Goal: Task Accomplishment & Management: Use online tool/utility

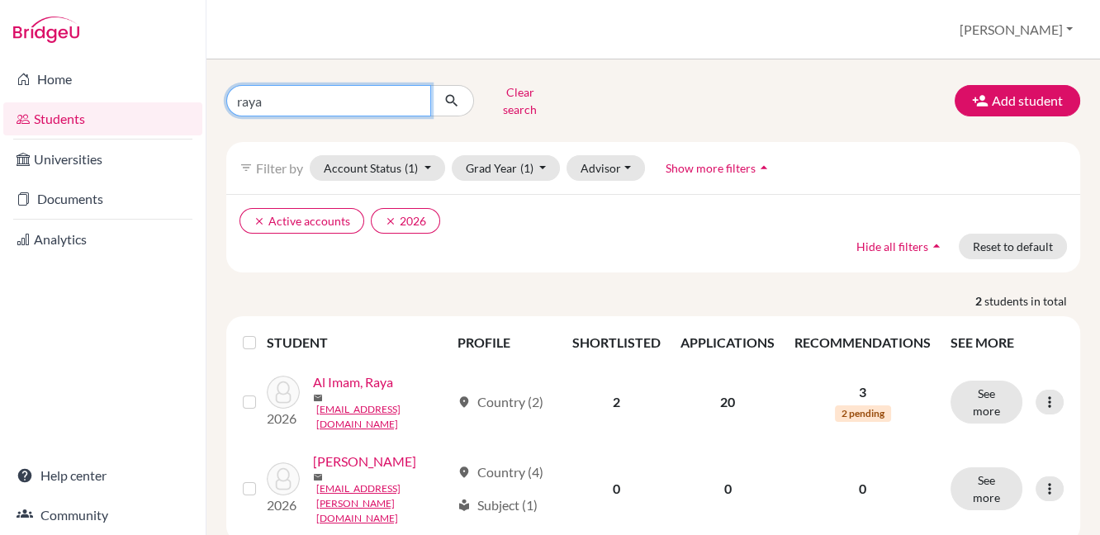
click at [414, 92] on input "raya" at bounding box center [328, 100] width 205 height 31
type input "fara"
click at [458, 92] on icon "submit" at bounding box center [451, 100] width 17 height 17
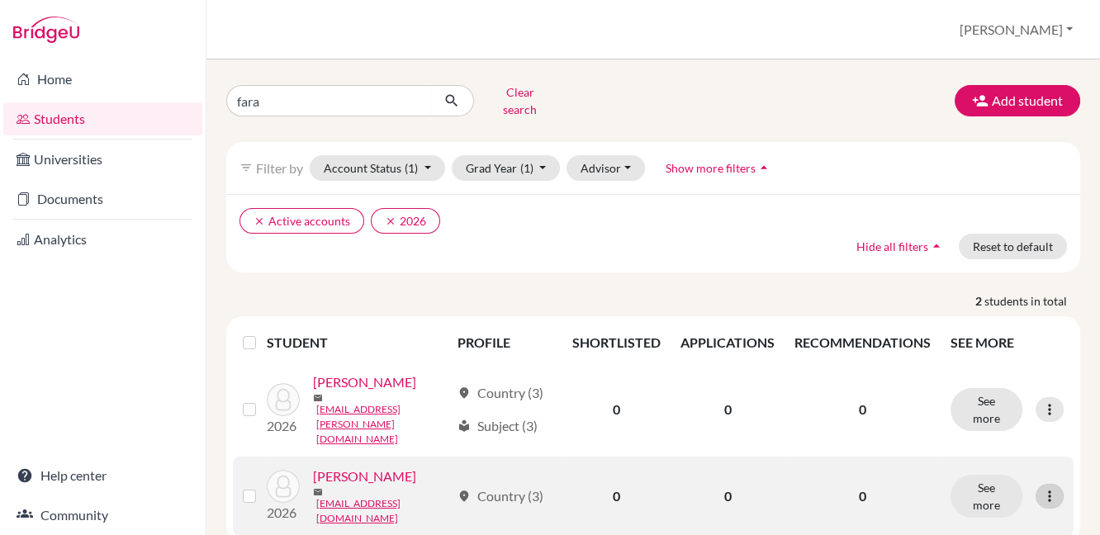
click at [1041, 488] on icon at bounding box center [1049, 496] width 17 height 17
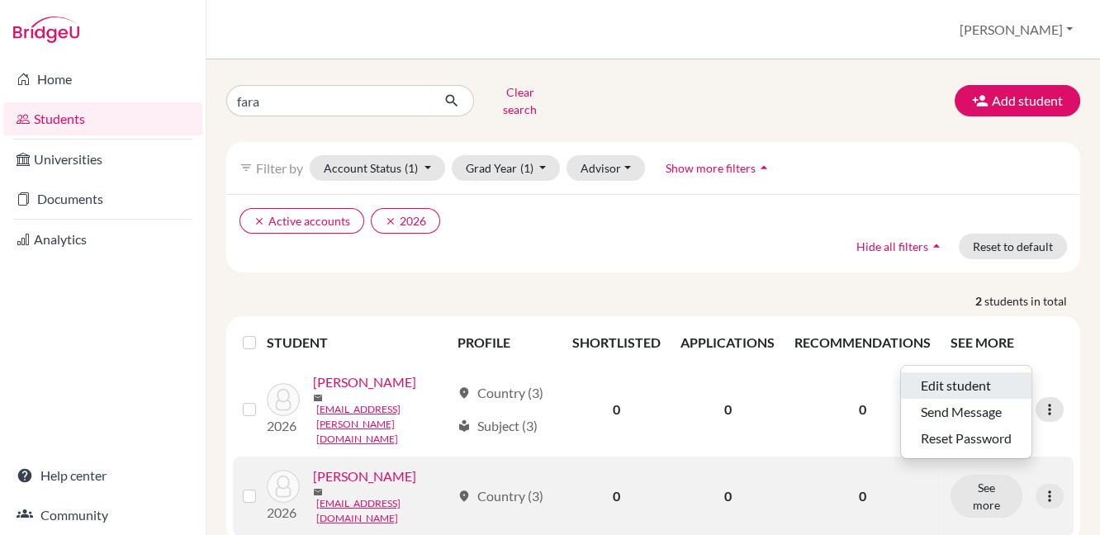
click at [1001, 384] on button "Edit student" at bounding box center [966, 385] width 130 height 26
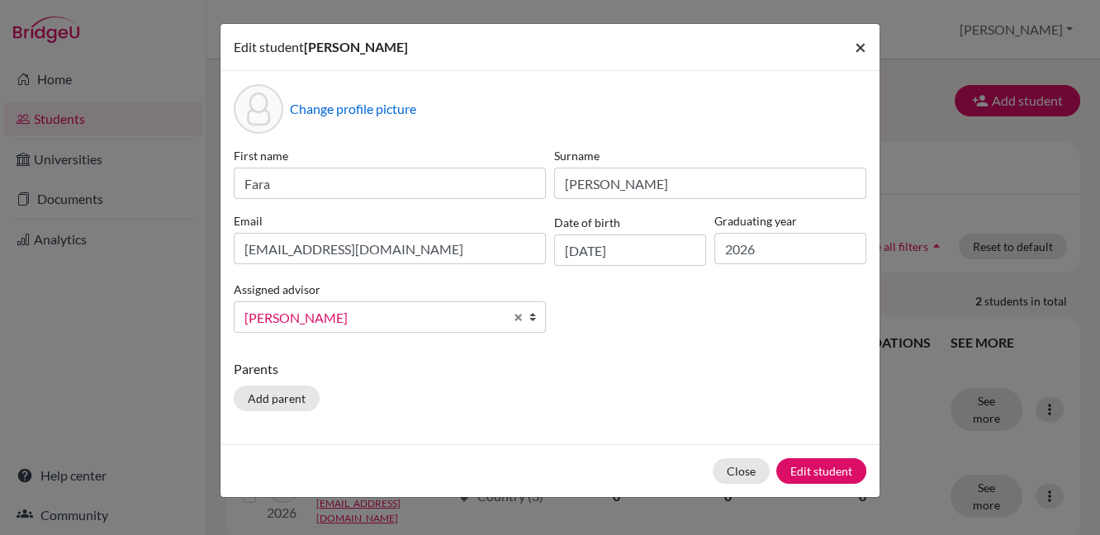
click at [858, 45] on span "×" at bounding box center [860, 47] width 12 height 24
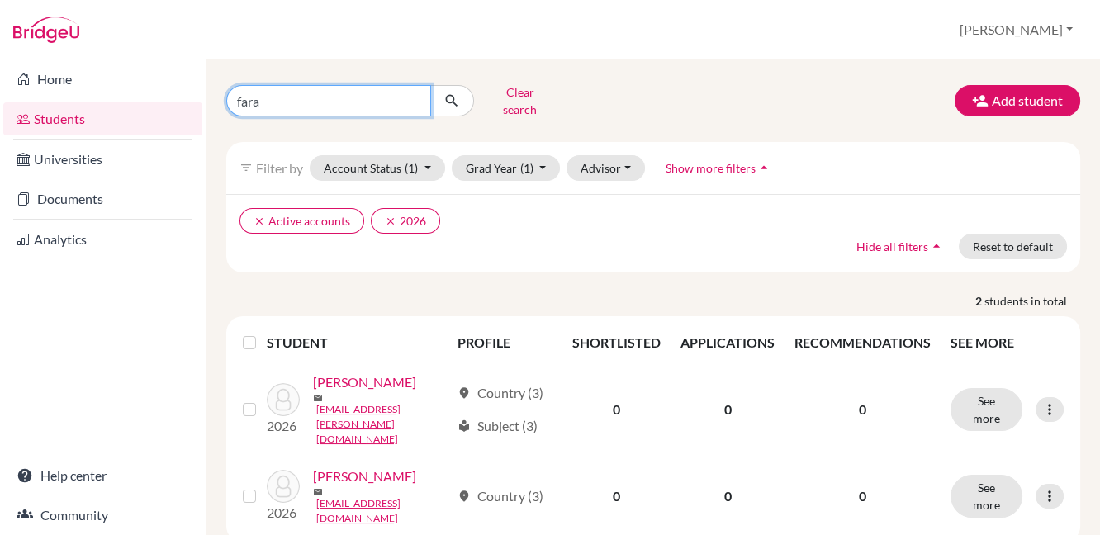
click at [412, 93] on input "fara" at bounding box center [328, 100] width 205 height 31
type input "margarita"
click at [457, 94] on icon "submit" at bounding box center [451, 100] width 17 height 17
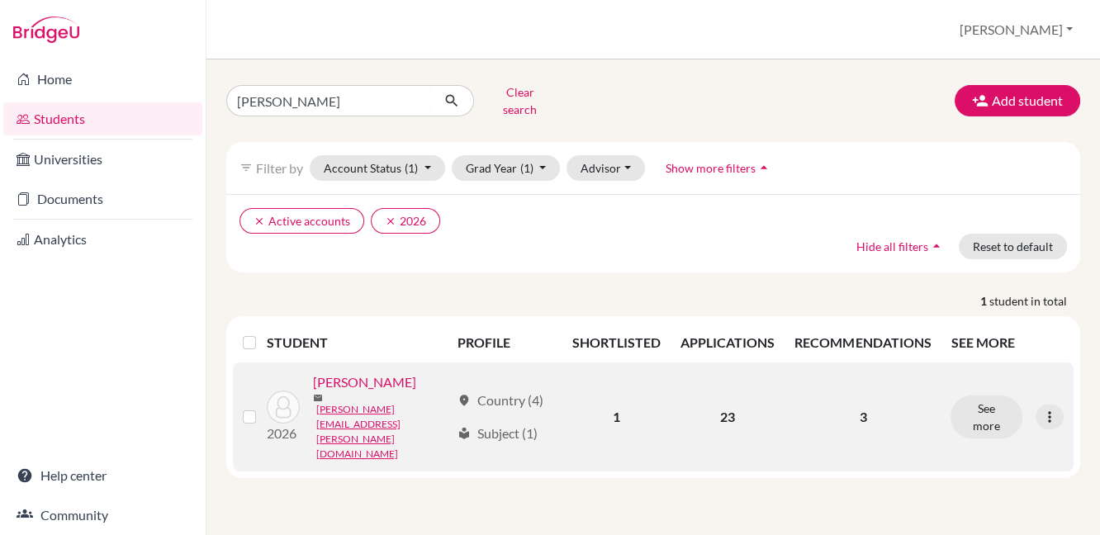
click at [380, 379] on link "Sokhan, Margarita" at bounding box center [364, 382] width 103 height 20
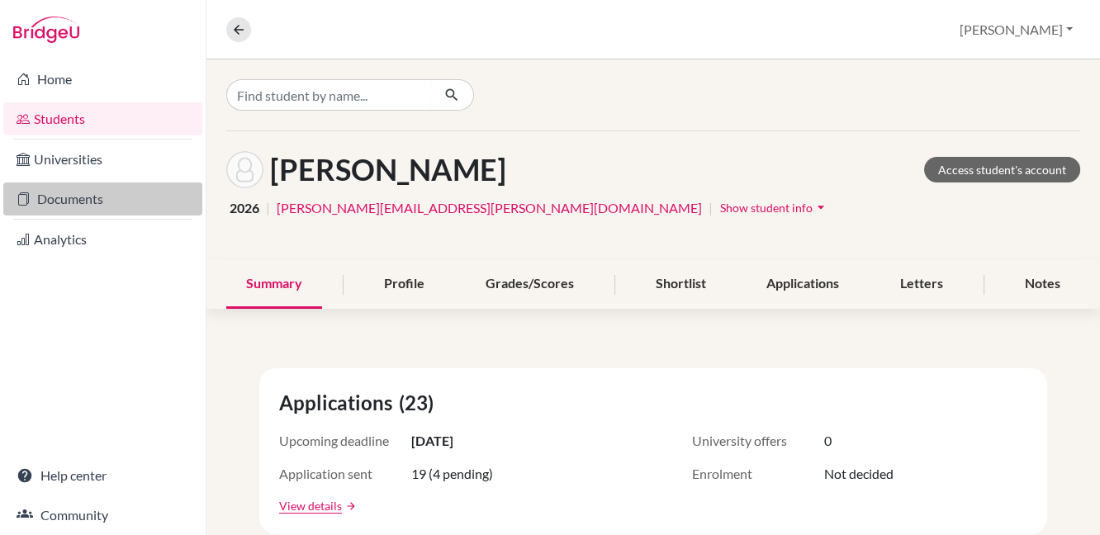
click at [96, 201] on link "Documents" at bounding box center [102, 198] width 199 height 33
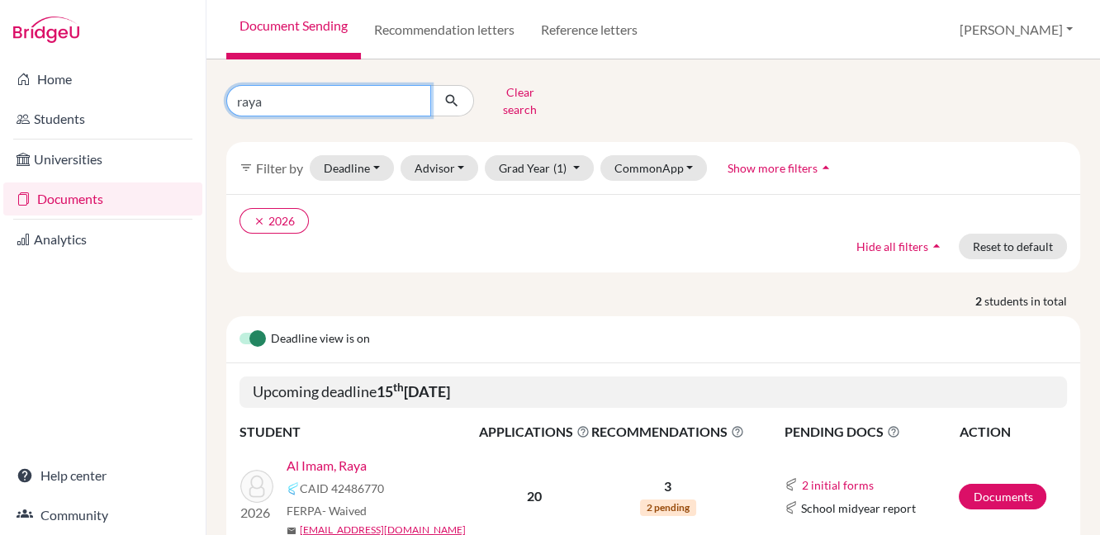
click at [417, 94] on input "raya" at bounding box center [328, 100] width 205 height 31
type input "margarita"
click at [453, 103] on button "submit" at bounding box center [452, 100] width 44 height 31
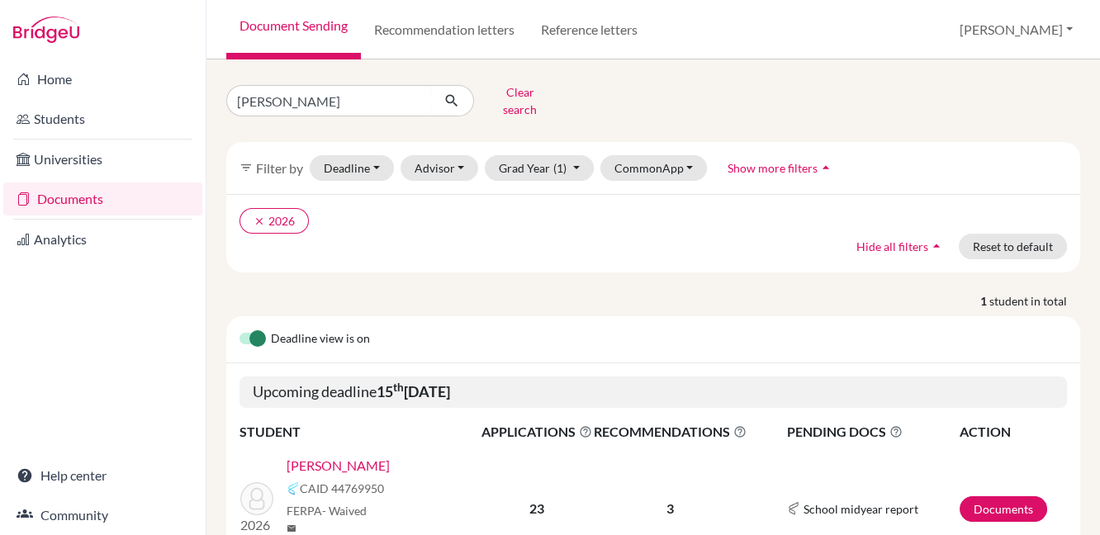
click at [366, 456] on link "[PERSON_NAME]" at bounding box center [337, 466] width 103 height 20
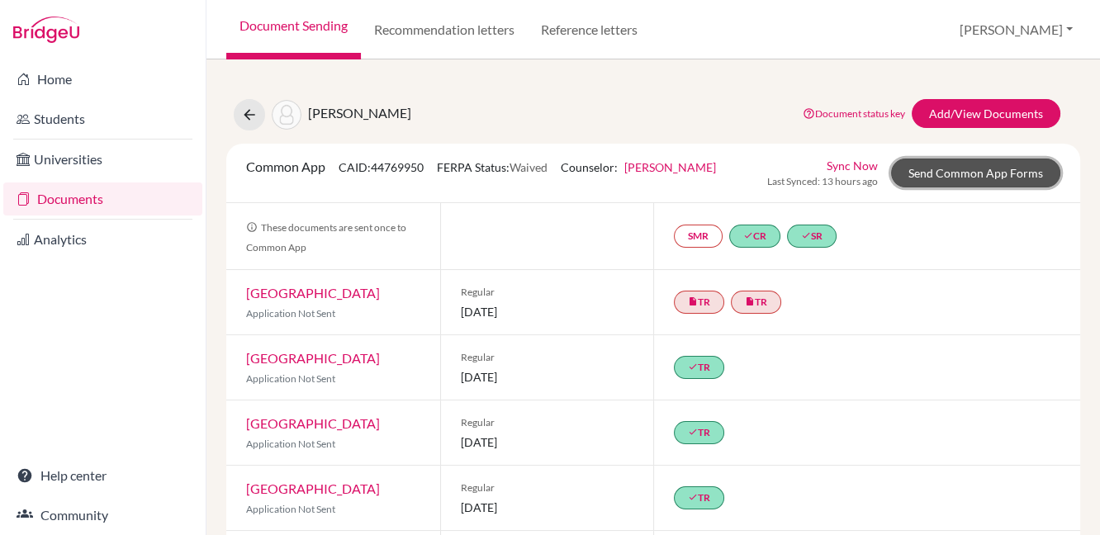
click at [930, 174] on link "Send Common App Forms" at bounding box center [975, 173] width 169 height 29
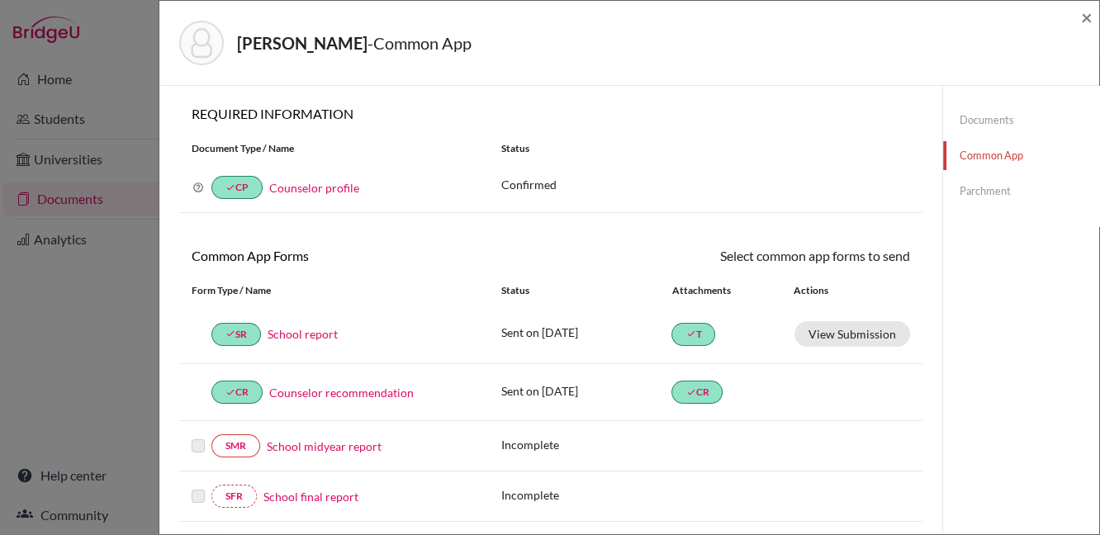
click at [982, 119] on link "Documents" at bounding box center [1021, 120] width 156 height 29
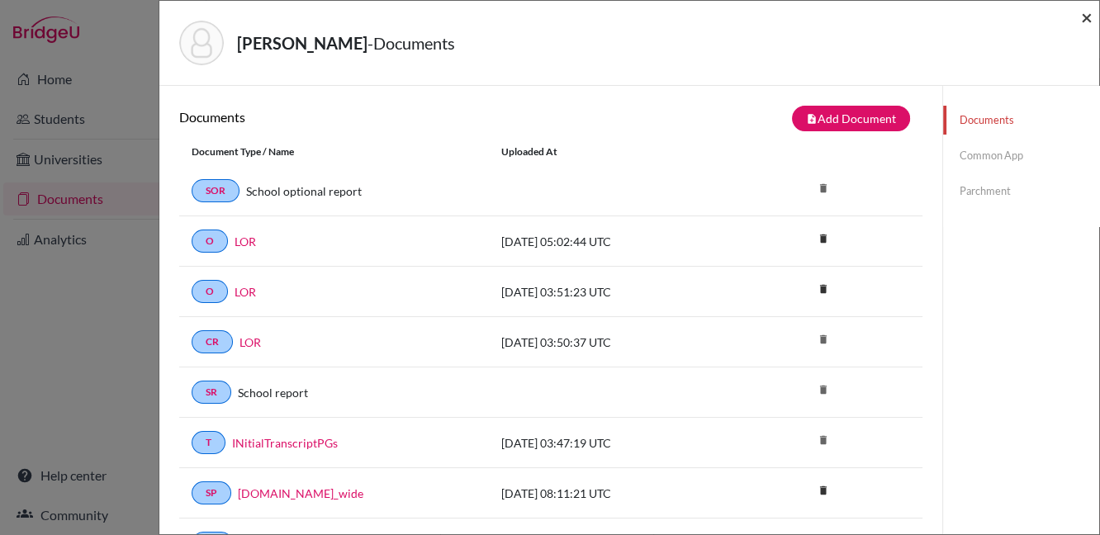
click at [1086, 14] on span "×" at bounding box center [1087, 17] width 12 height 24
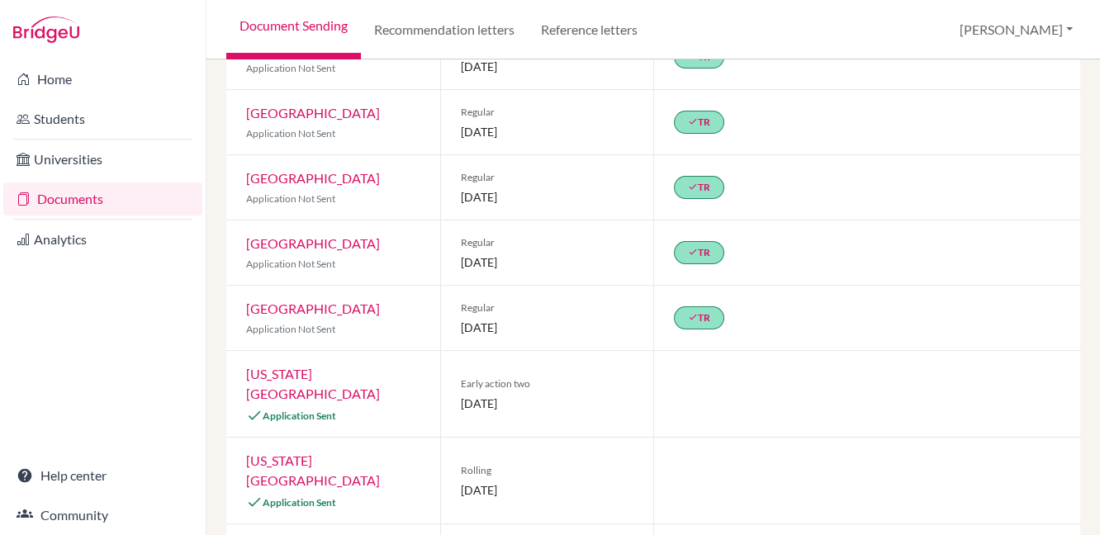
scroll to position [314, 0]
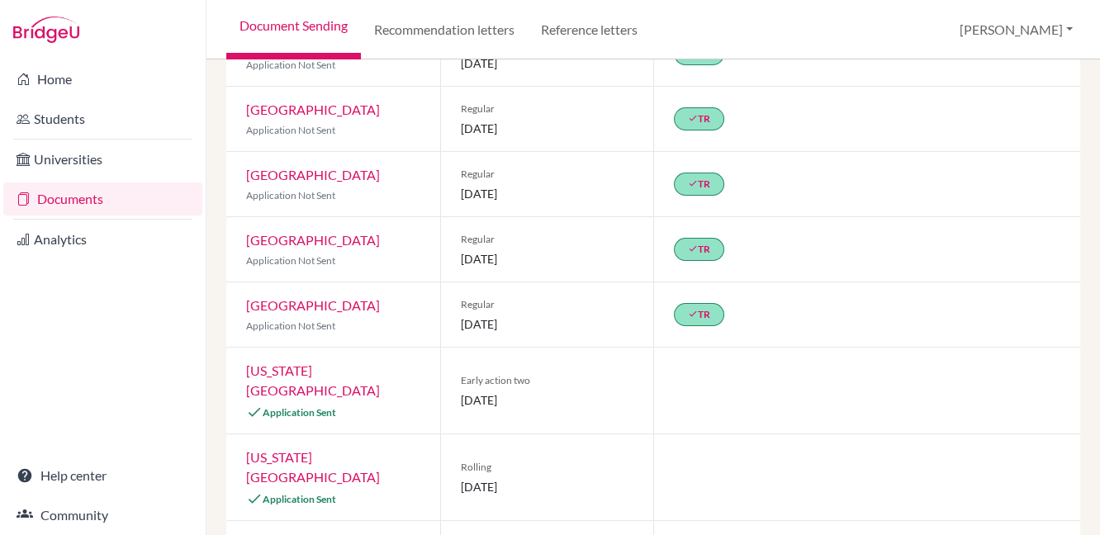
click at [310, 370] on link "Georgia Institute of Technology" at bounding box center [313, 379] width 134 height 35
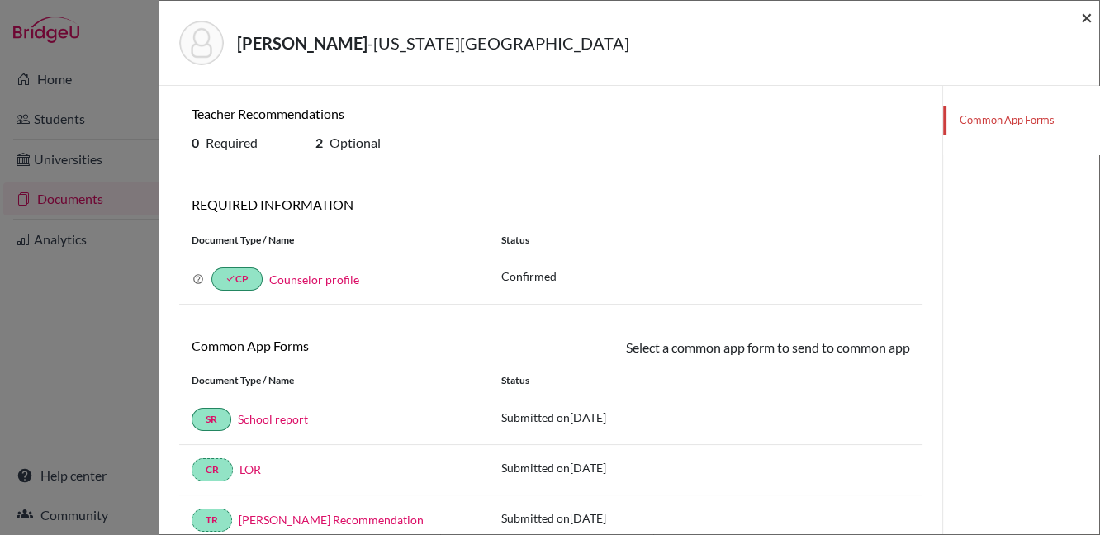
click at [1083, 17] on span "×" at bounding box center [1087, 17] width 12 height 24
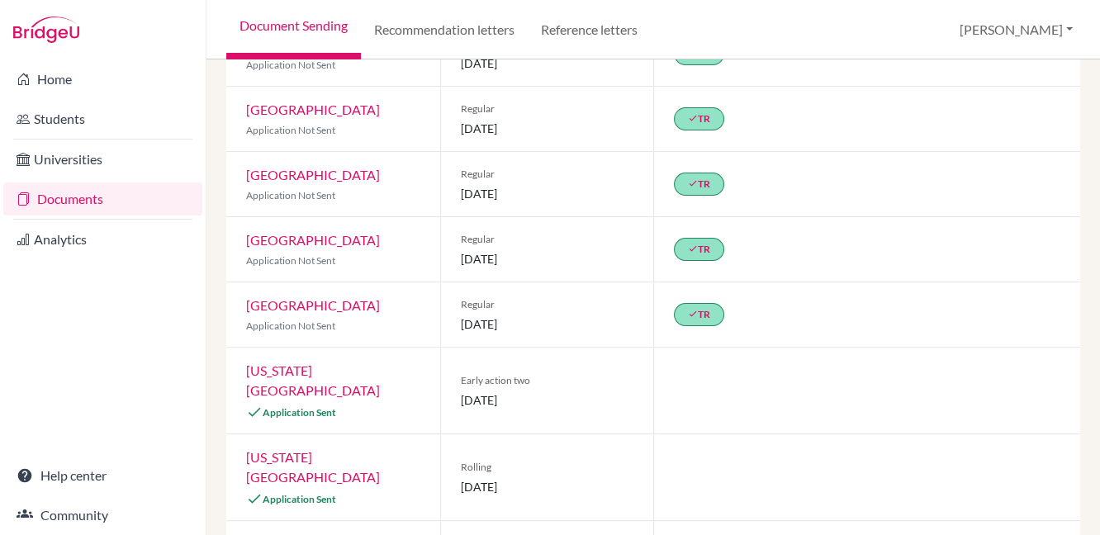
click at [327, 374] on link "Georgia Institute of Technology" at bounding box center [313, 379] width 134 height 35
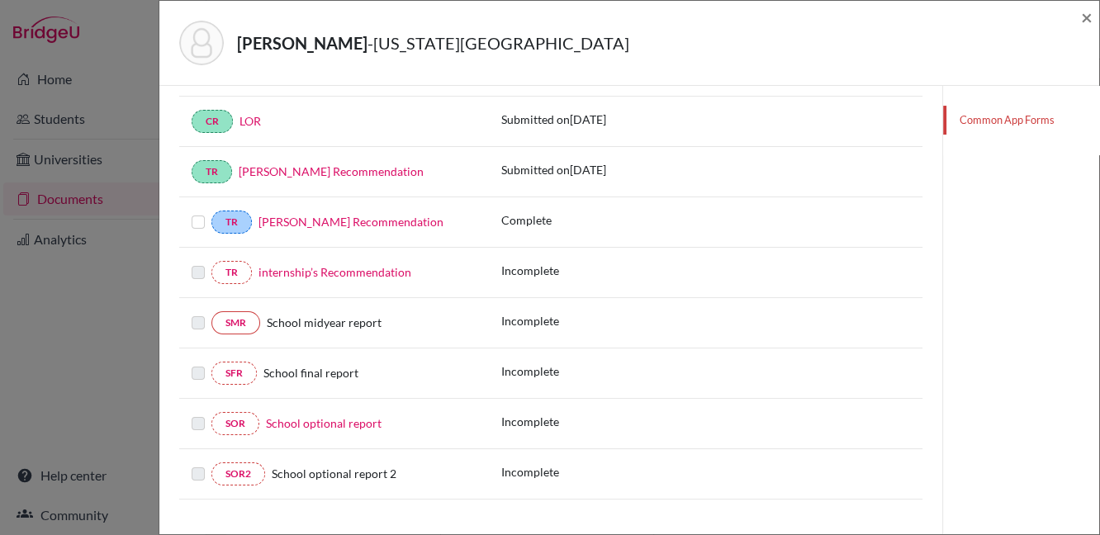
scroll to position [370, 0]
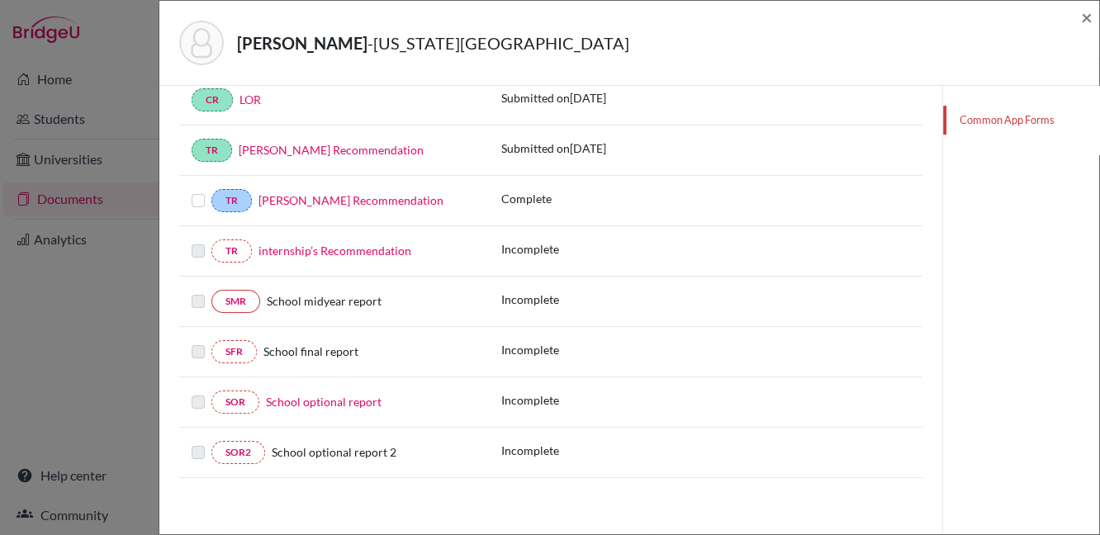
click at [196, 191] on label at bounding box center [198, 191] width 13 height 0
click at [0, 0] on input "checkbox" at bounding box center [0, 0] width 0 height 0
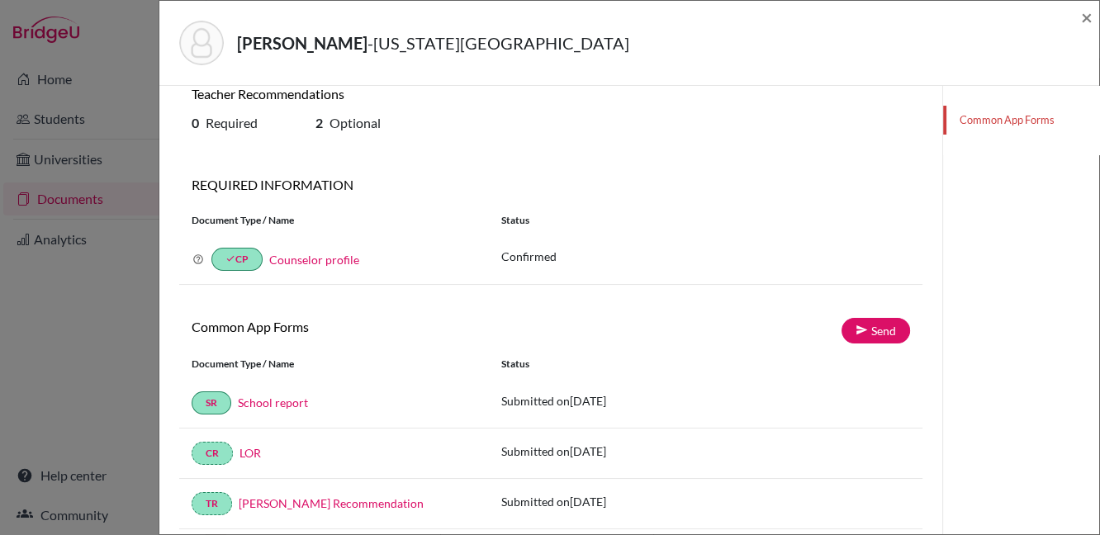
scroll to position [0, 0]
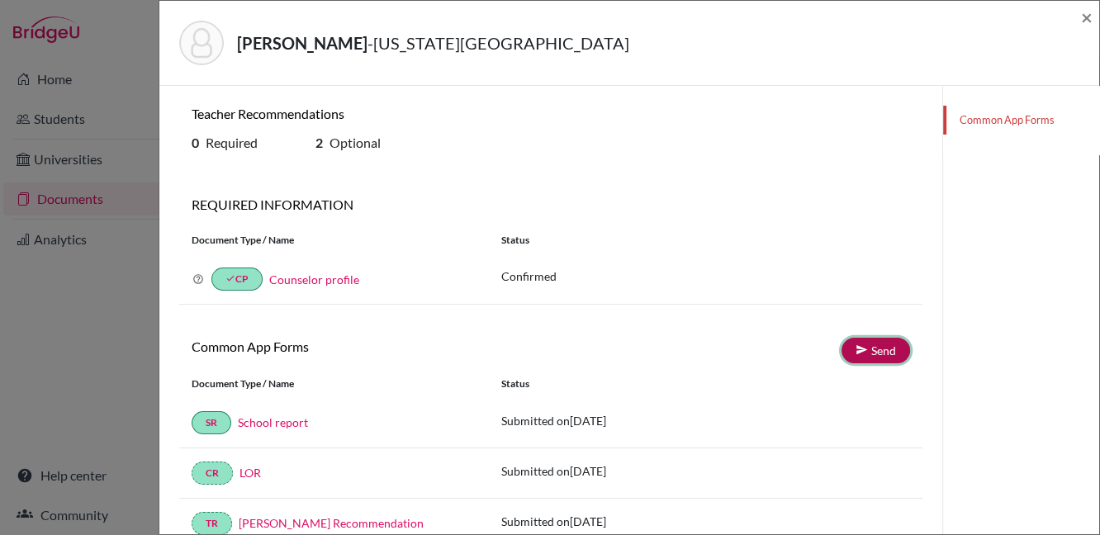
click at [867, 351] on link "Send" at bounding box center [875, 351] width 69 height 26
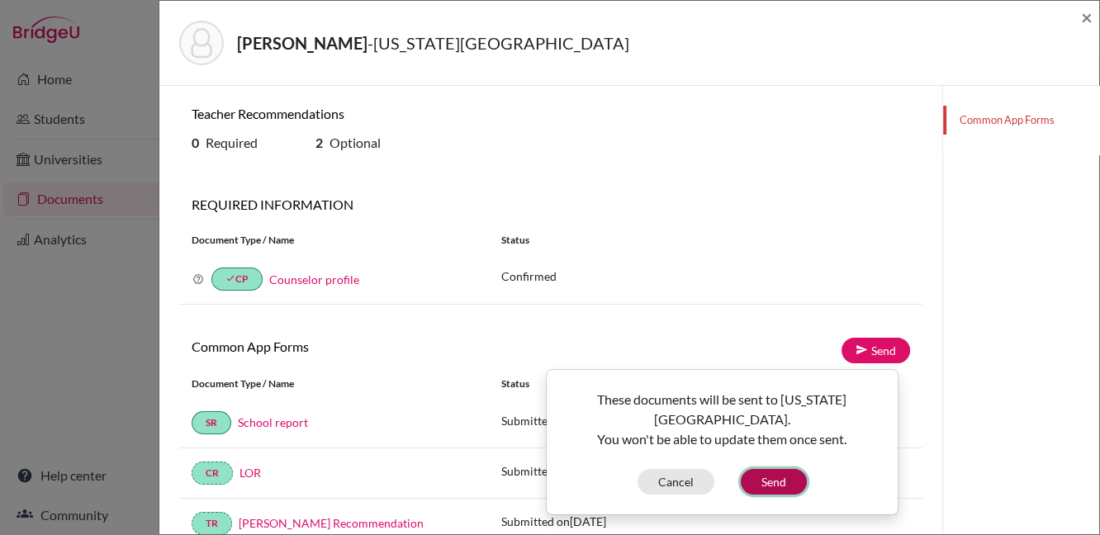
click at [763, 473] on button "Send" at bounding box center [774, 482] width 66 height 26
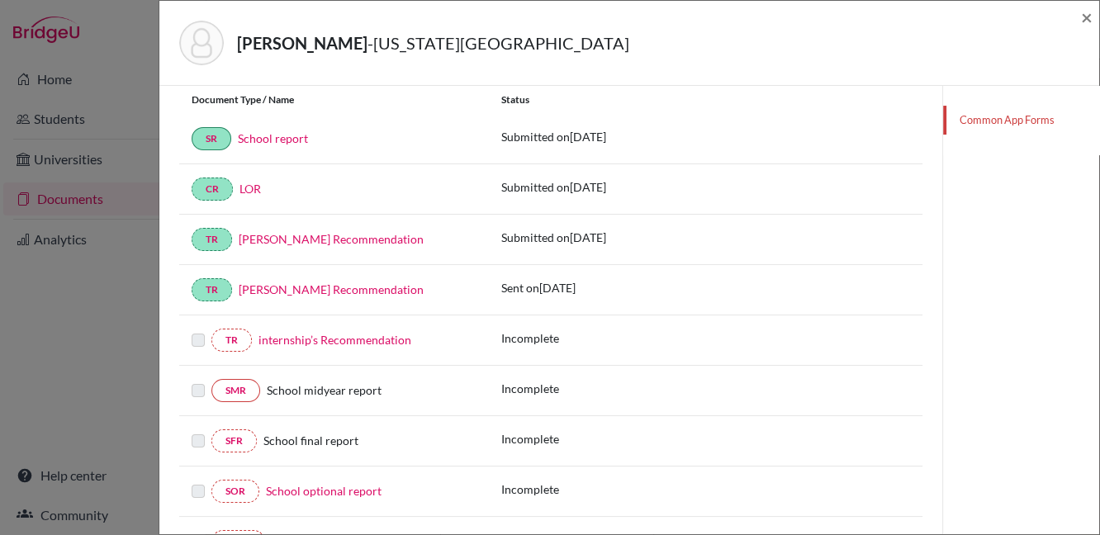
scroll to position [280, 0]
click at [1085, 18] on span "×" at bounding box center [1087, 17] width 12 height 24
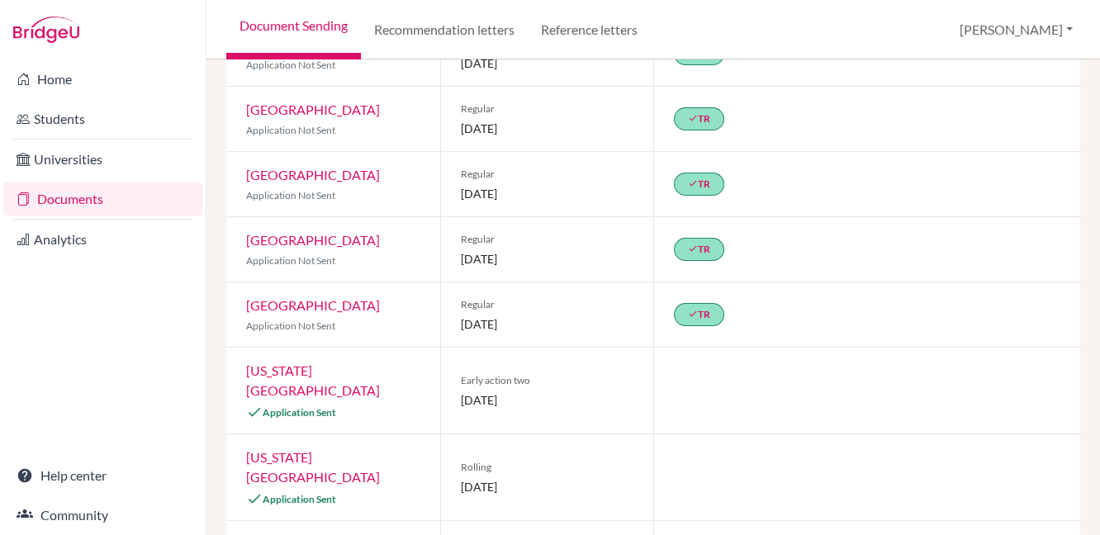
click at [324, 27] on link "Document Sending" at bounding box center [293, 29] width 135 height 59
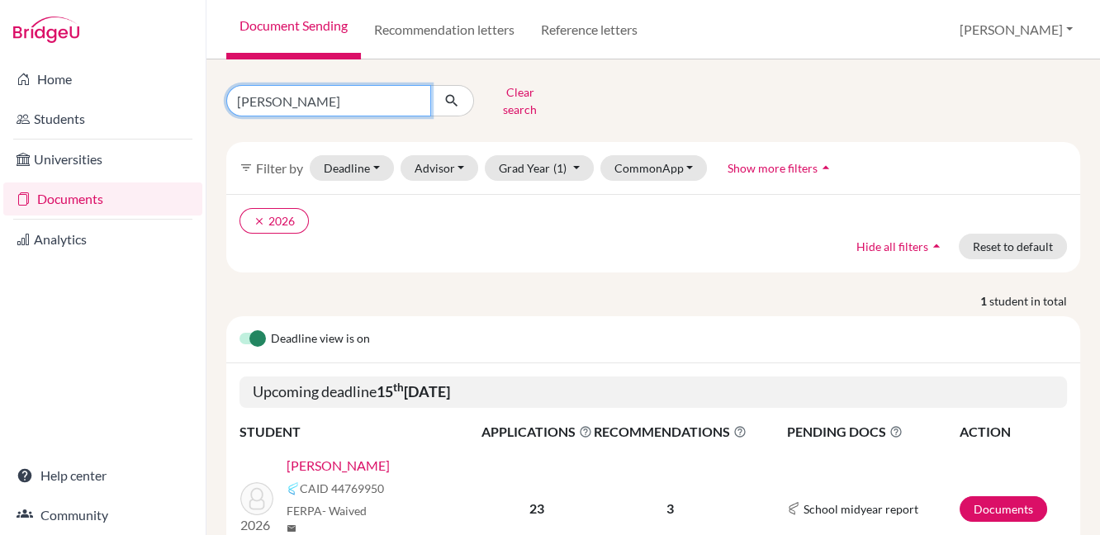
click at [416, 95] on input "[PERSON_NAME]" at bounding box center [328, 100] width 205 height 31
type input "minjae"
click at [461, 94] on button "submit" at bounding box center [452, 100] width 44 height 31
click at [330, 456] on link "[PERSON_NAME]" at bounding box center [337, 466] width 103 height 20
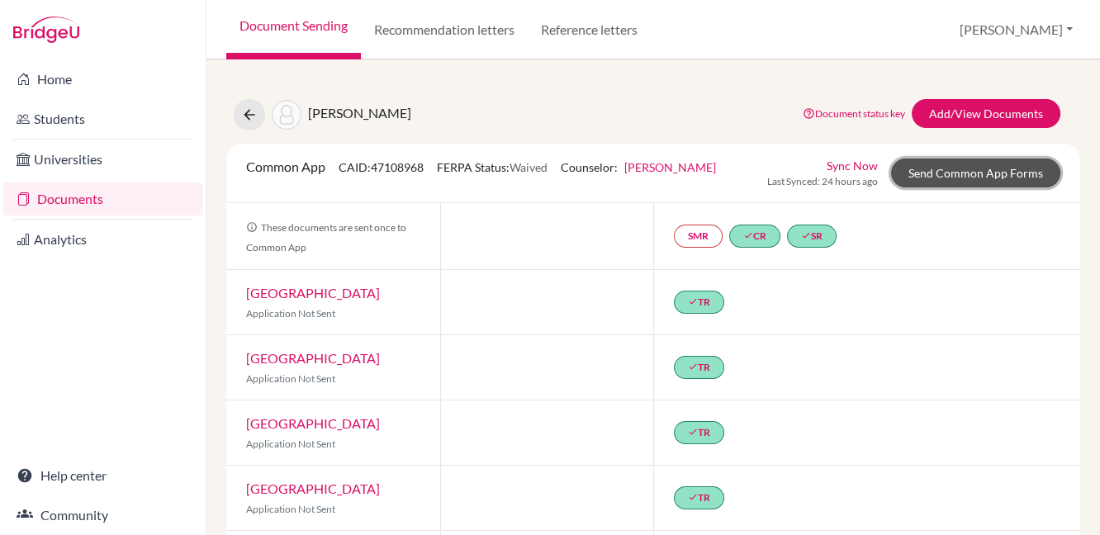
click at [973, 173] on link "Send Common App Forms" at bounding box center [975, 173] width 169 height 29
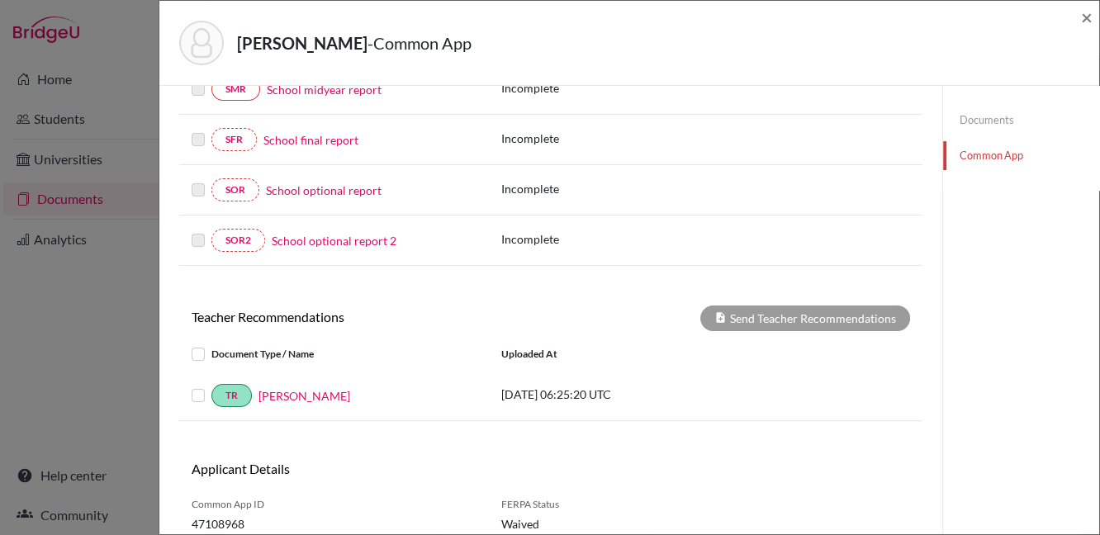
scroll to position [388, 0]
click at [211, 386] on label at bounding box center [211, 386] width 0 height 0
click at [0, 0] on input "checkbox" at bounding box center [0, 0] width 0 height 0
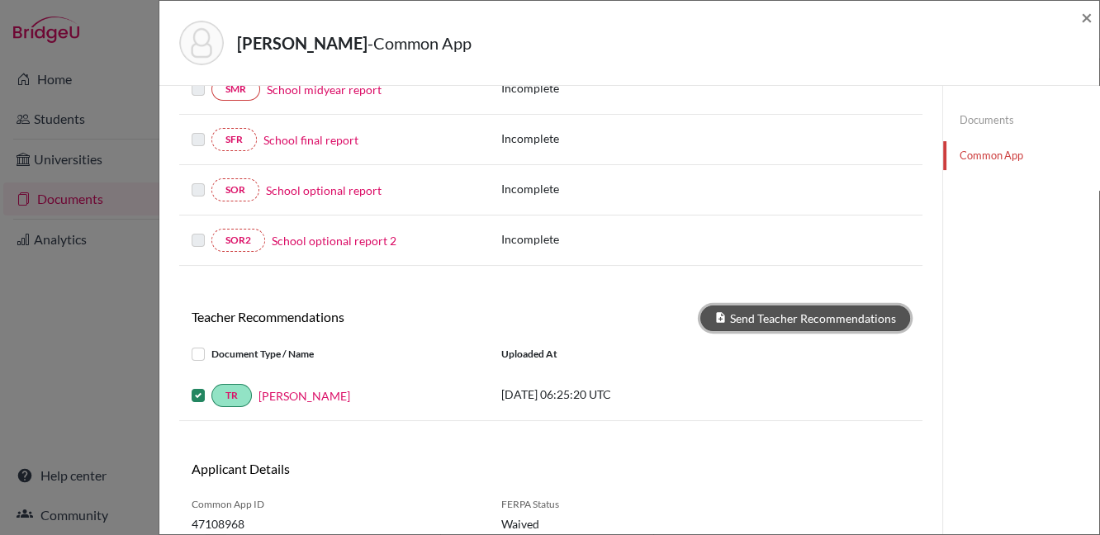
click at [806, 317] on button "Send Teacher Recommendations" at bounding box center [805, 318] width 210 height 26
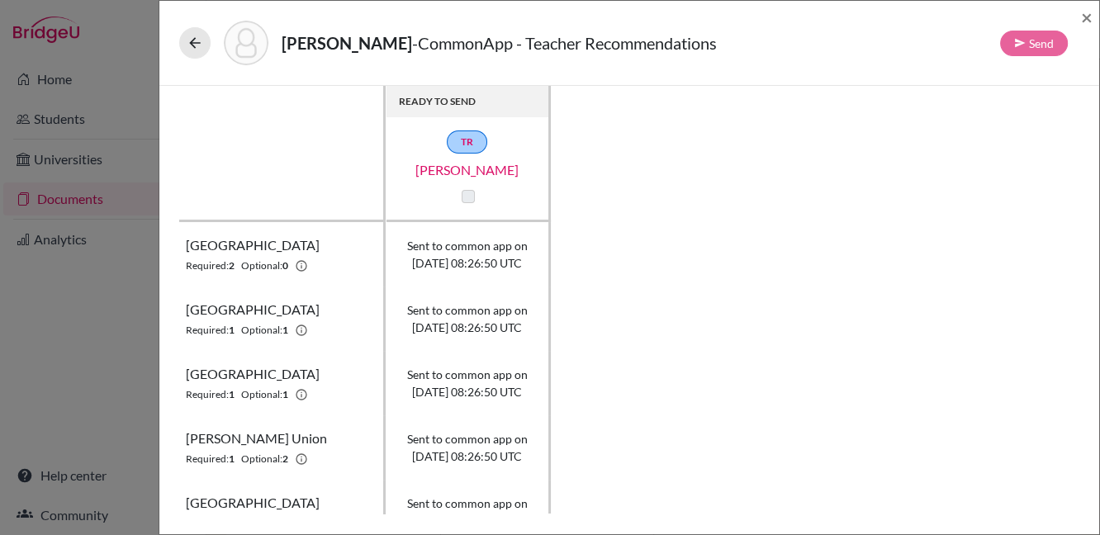
click at [465, 196] on label at bounding box center [467, 196] width 13 height 13
click at [1087, 15] on span "×" at bounding box center [1087, 17] width 12 height 24
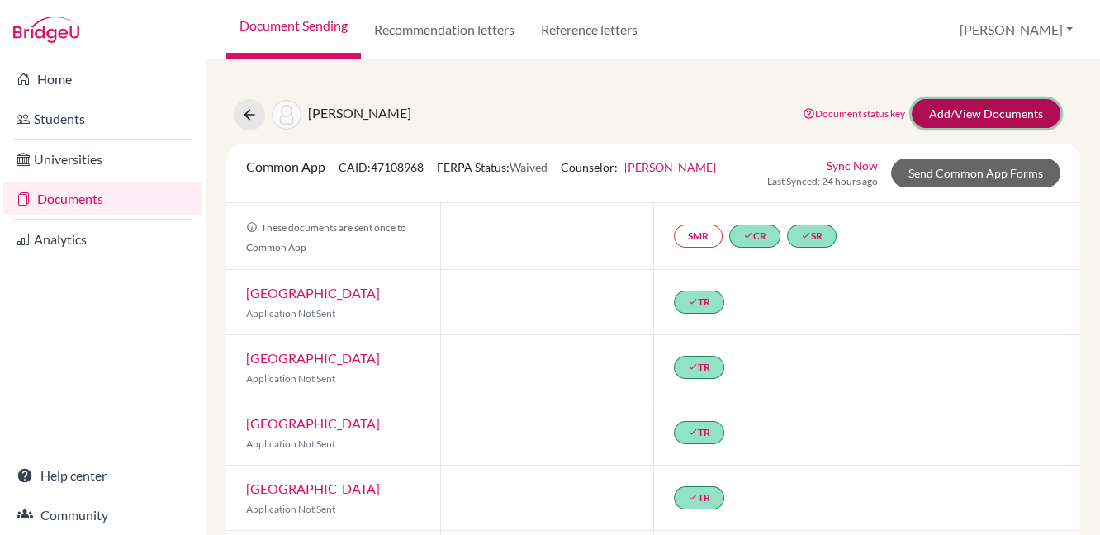
click at [952, 113] on link "Add/View Documents" at bounding box center [985, 113] width 149 height 29
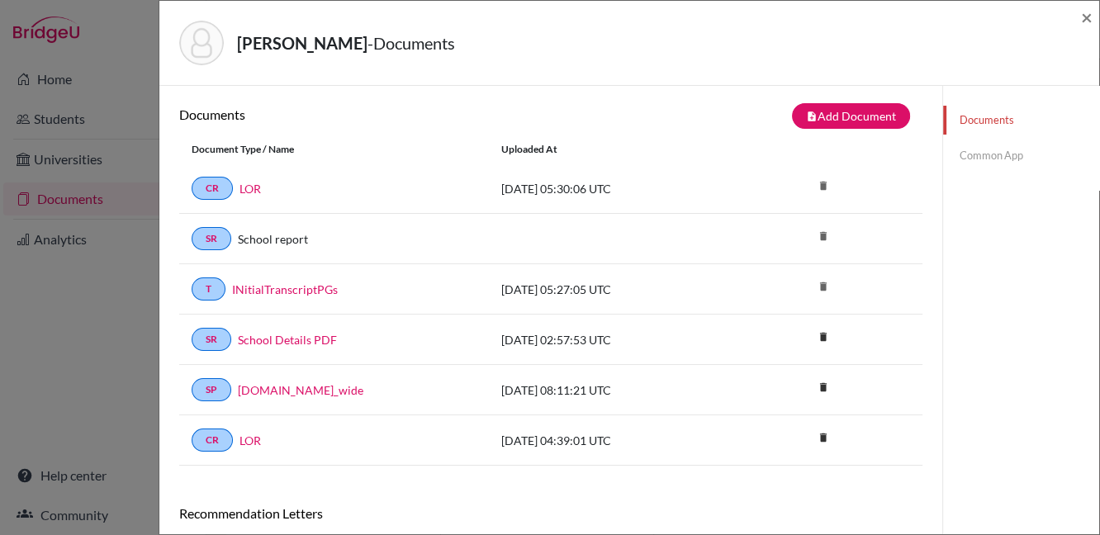
scroll to position [2, 0]
click at [1082, 18] on span "×" at bounding box center [1087, 17] width 12 height 24
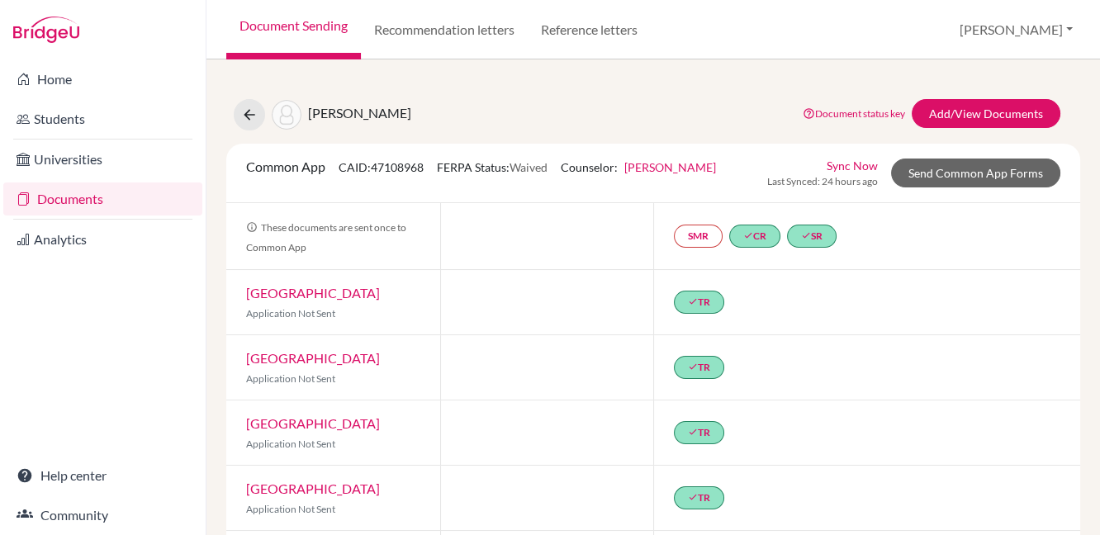
click at [308, 26] on link "Document Sending" at bounding box center [293, 29] width 135 height 59
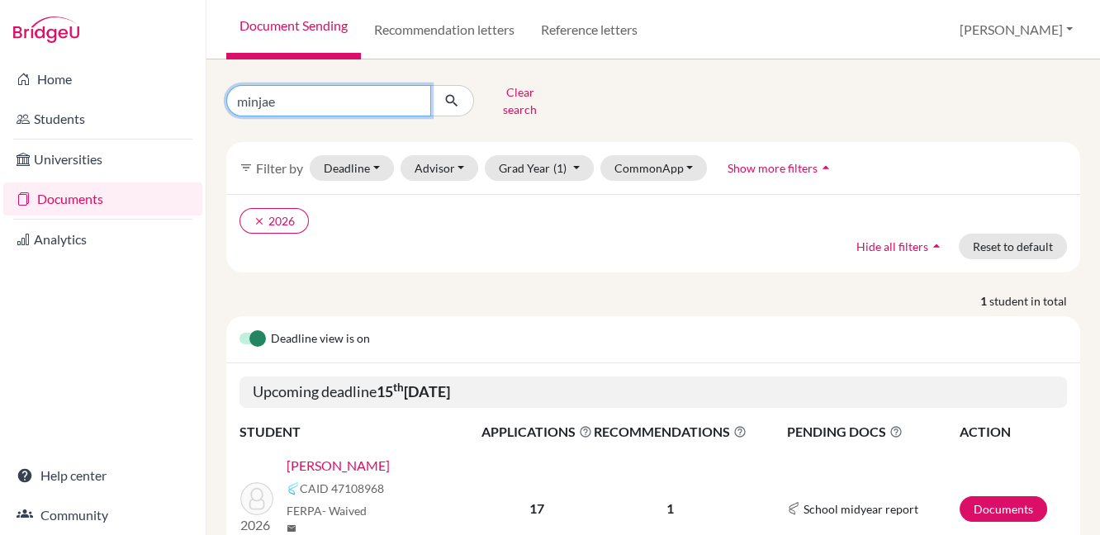
click at [417, 96] on input "minjae" at bounding box center [328, 100] width 205 height 31
type input "[PERSON_NAME]"
click at [447, 93] on icon "submit" at bounding box center [451, 100] width 17 height 17
click at [310, 456] on link "[PERSON_NAME]" at bounding box center [337, 466] width 103 height 20
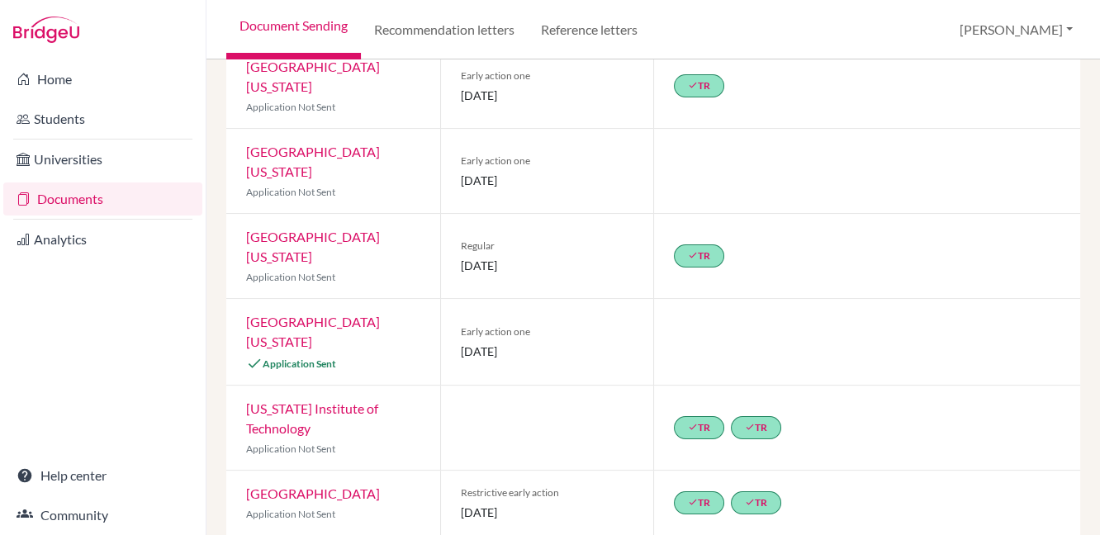
scroll to position [293, 0]
click at [362, 312] on link "[GEOGRAPHIC_DATA][US_STATE]" at bounding box center [313, 329] width 134 height 35
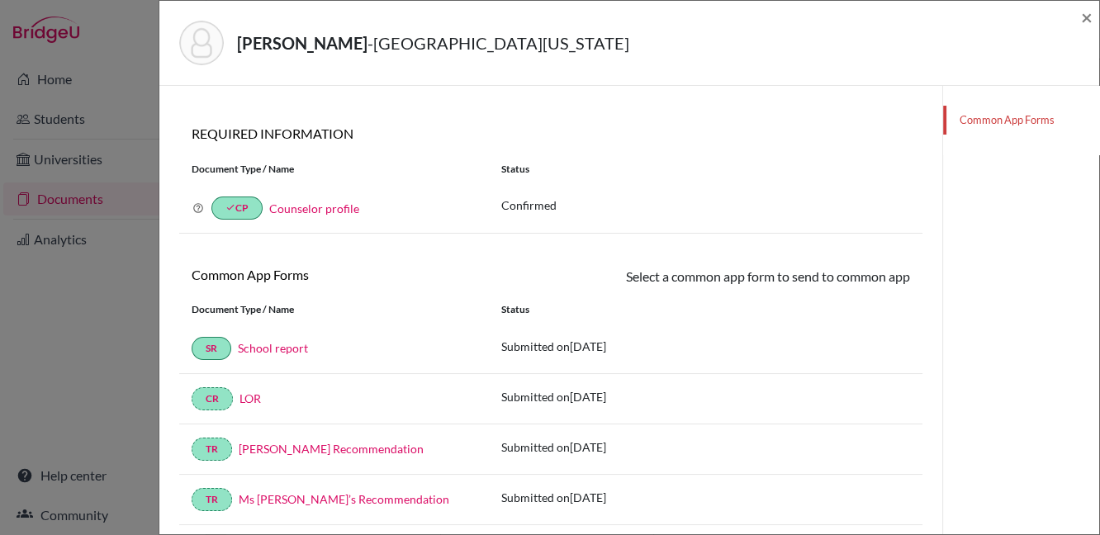
scroll to position [80, 0]
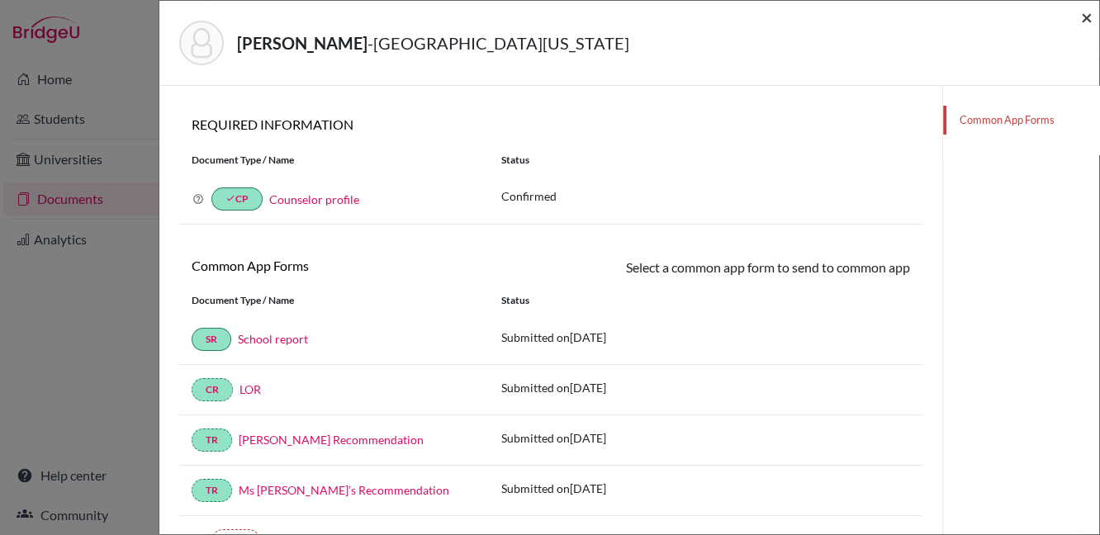
click at [1082, 21] on span "×" at bounding box center [1087, 17] width 12 height 24
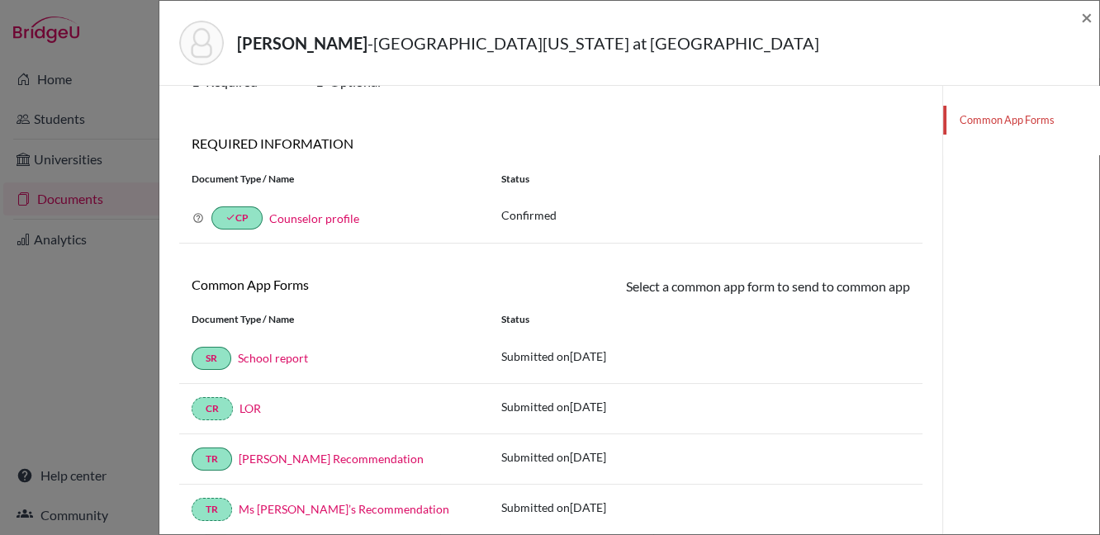
scroll to position [59, 0]
click at [1087, 12] on span "×" at bounding box center [1087, 17] width 12 height 24
